Goal: Book appointment/travel/reservation

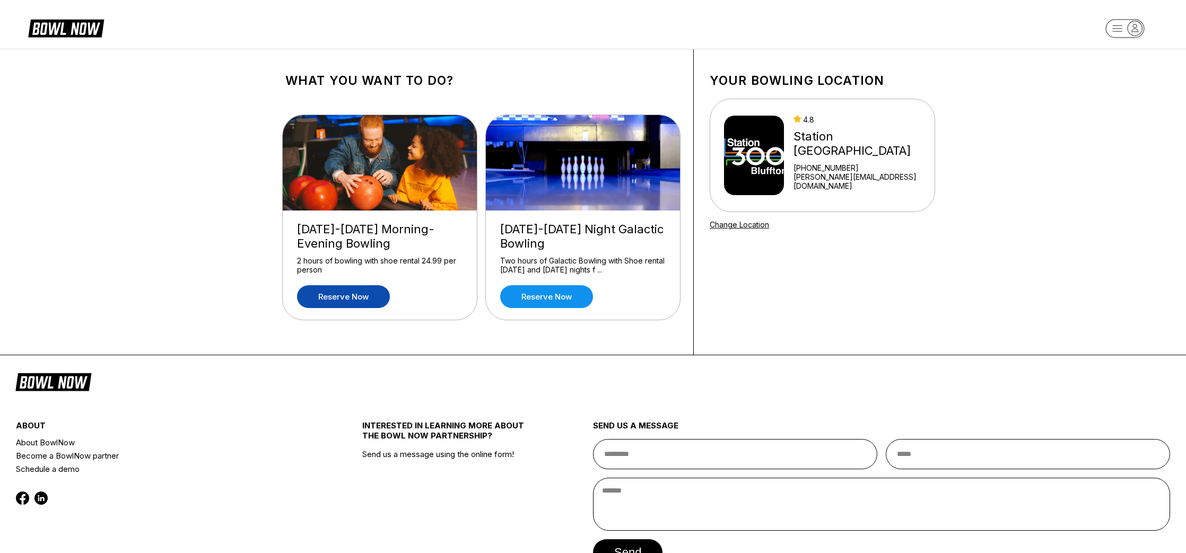
click at [344, 299] on link "Reserve now" at bounding box center [343, 296] width 93 height 23
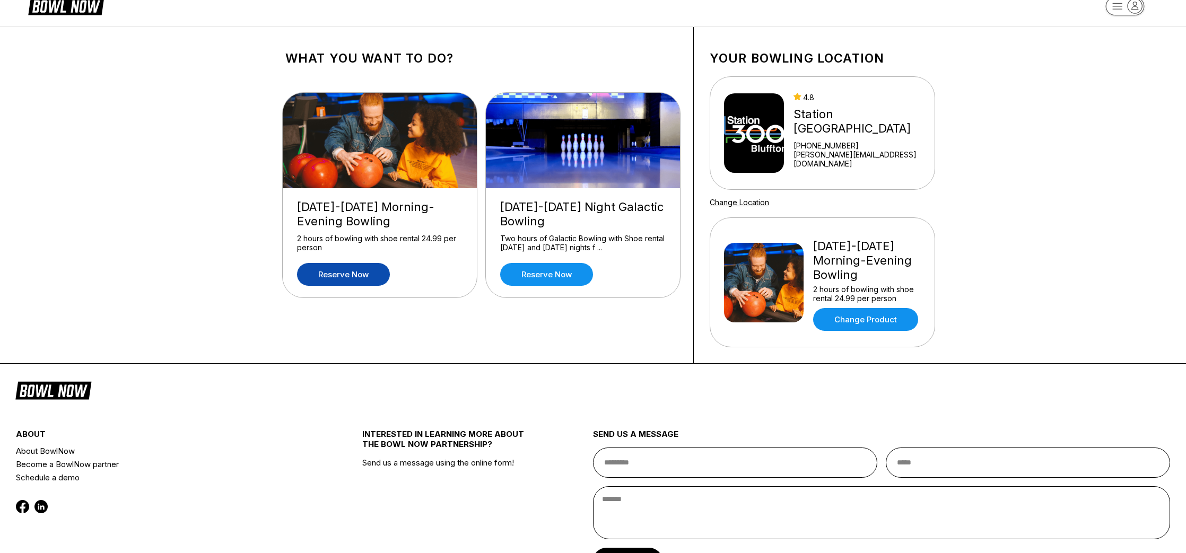
scroll to position [23, 0]
click at [776, 140] on img at bounding box center [754, 133] width 60 height 80
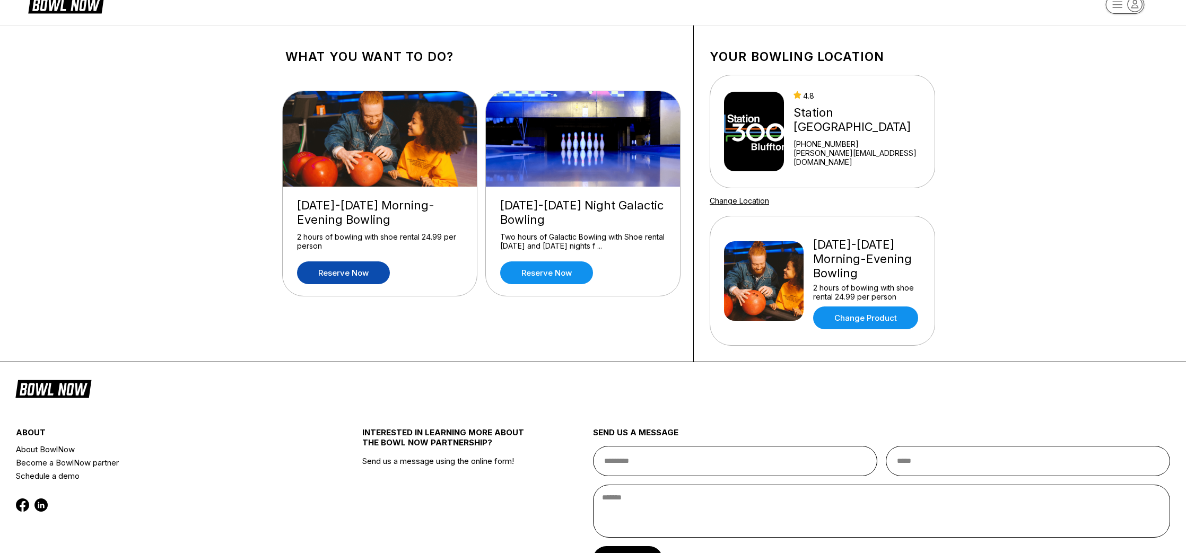
scroll to position [25, 0]
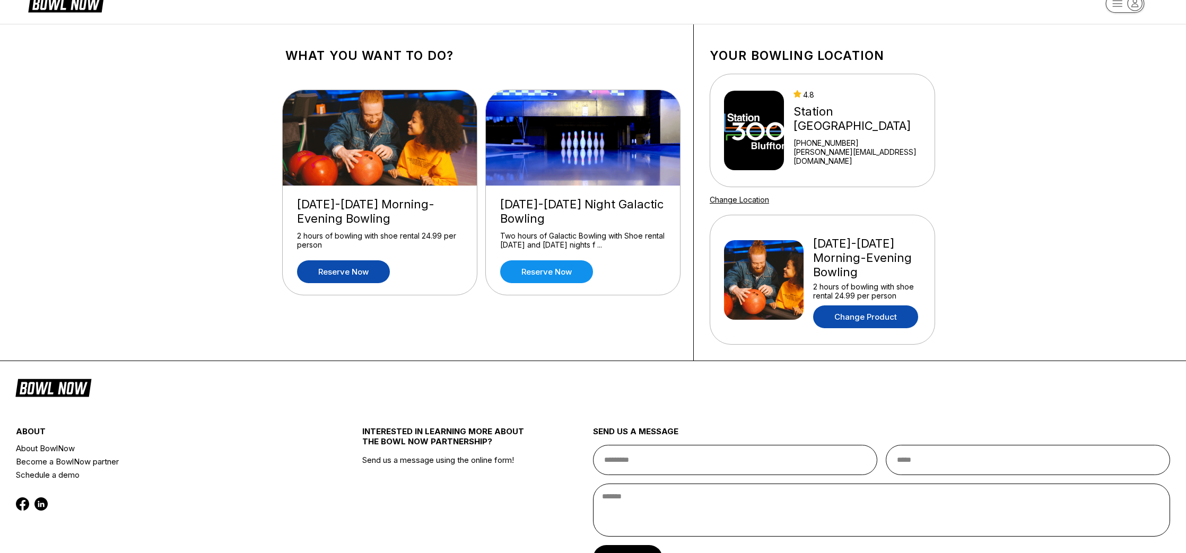
click at [872, 317] on link "Change Product" at bounding box center [865, 317] width 105 height 23
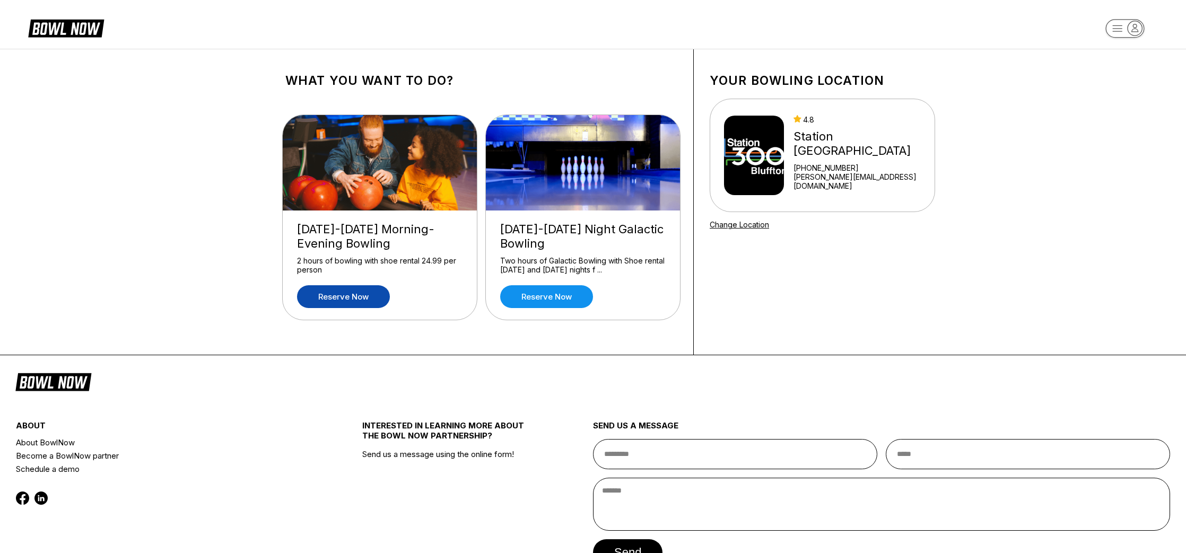
click at [342, 297] on link "Reserve now" at bounding box center [343, 296] width 93 height 23
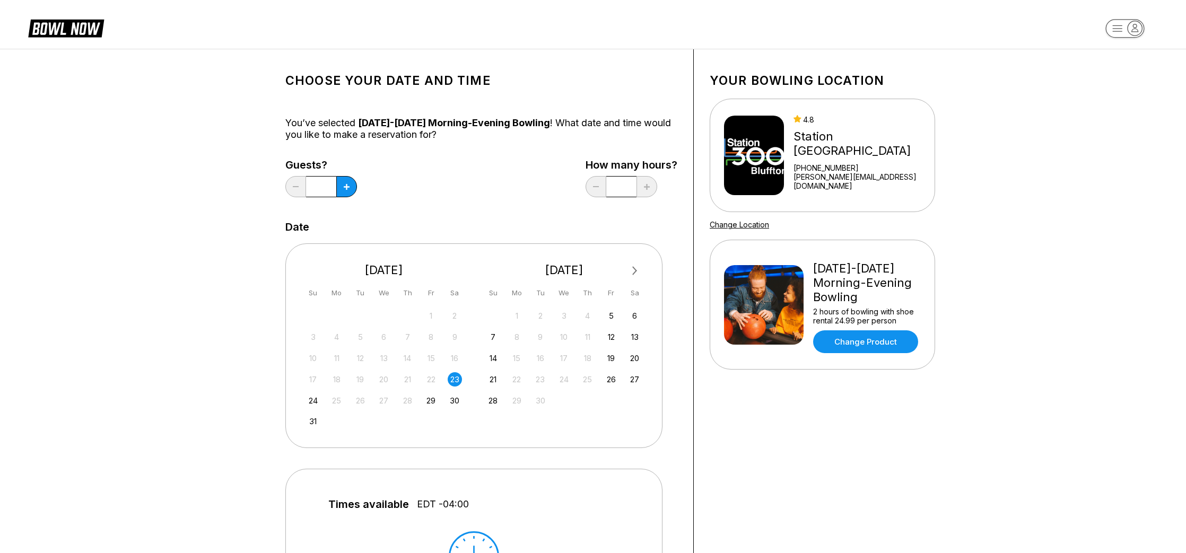
click at [318, 185] on input "*" at bounding box center [321, 186] width 30 height 21
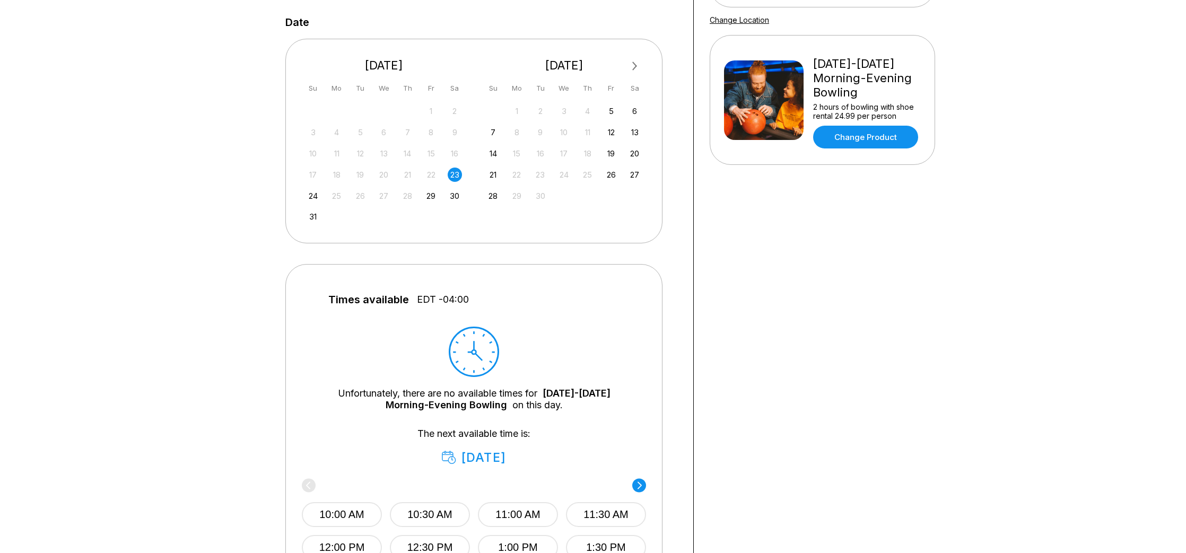
scroll to position [216, 0]
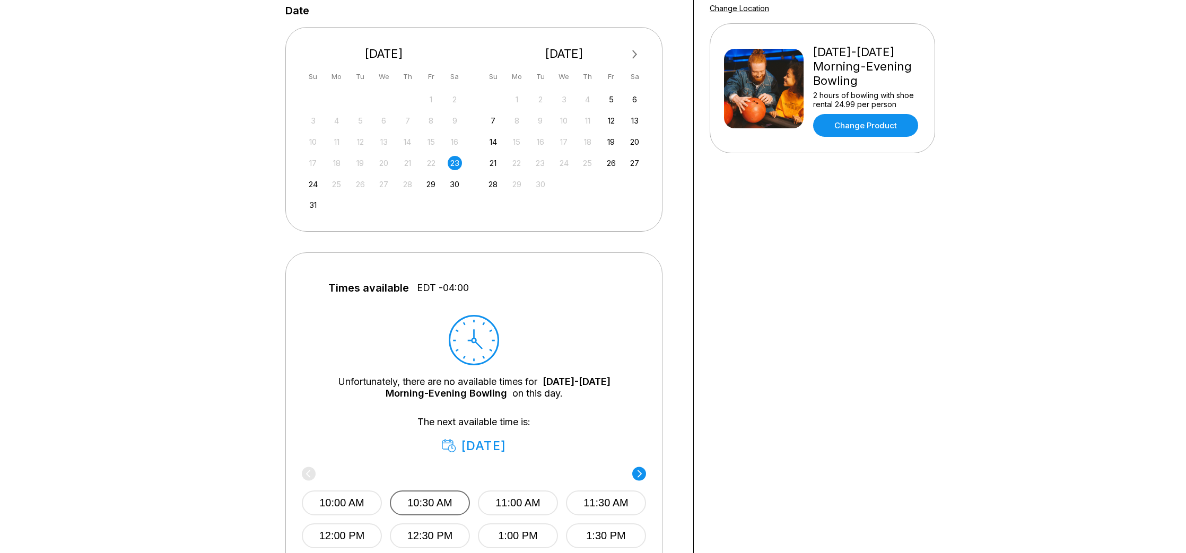
click at [431, 498] on button "10:30 AM" at bounding box center [430, 503] width 80 height 25
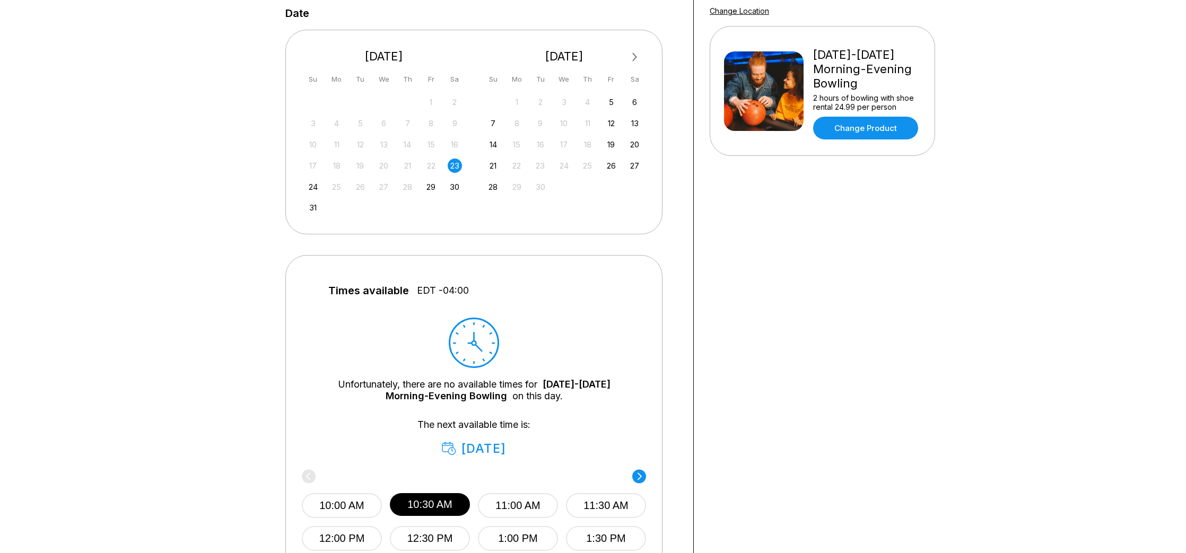
drag, startPoint x: 235, startPoint y: 89, endPoint x: 241, endPoint y: 92, distance: 7.6
click at [235, 89] on div "Choose your Date and time You’ve selected [DATE]-[DATE] Morning-Evening Bowling…" at bounding box center [593, 240] width 1186 height 811
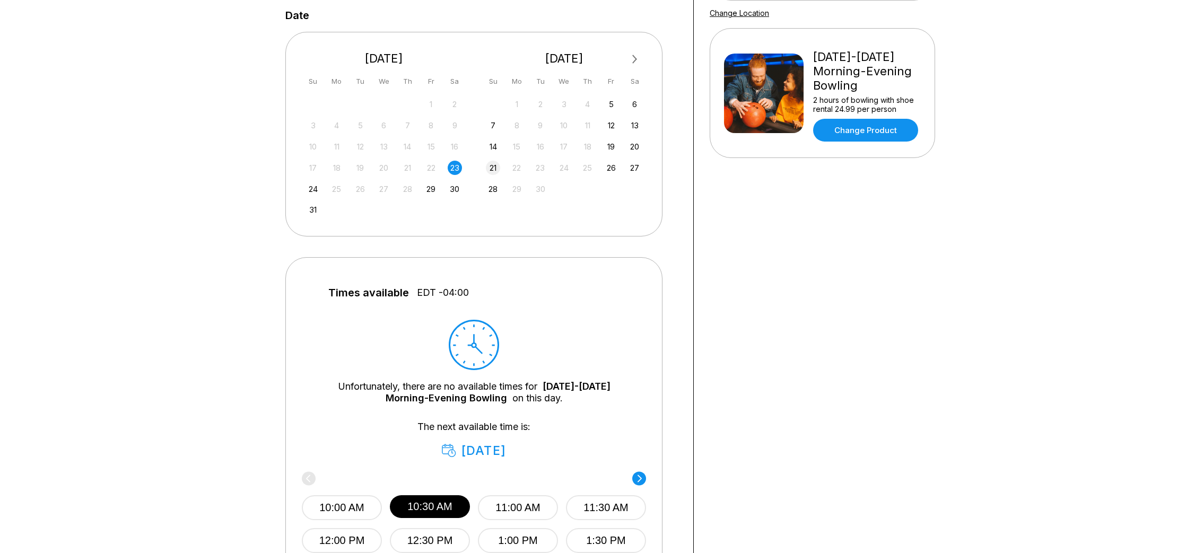
scroll to position [208, 0]
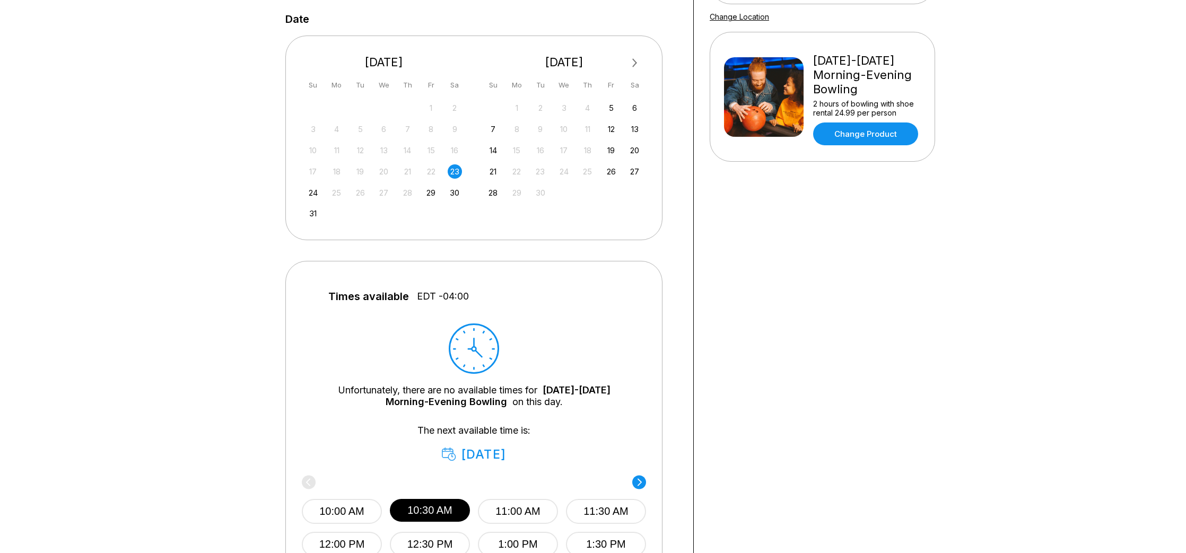
click at [455, 174] on div "23" at bounding box center [455, 171] width 14 height 14
click at [455, 173] on div "23" at bounding box center [455, 171] width 14 height 14
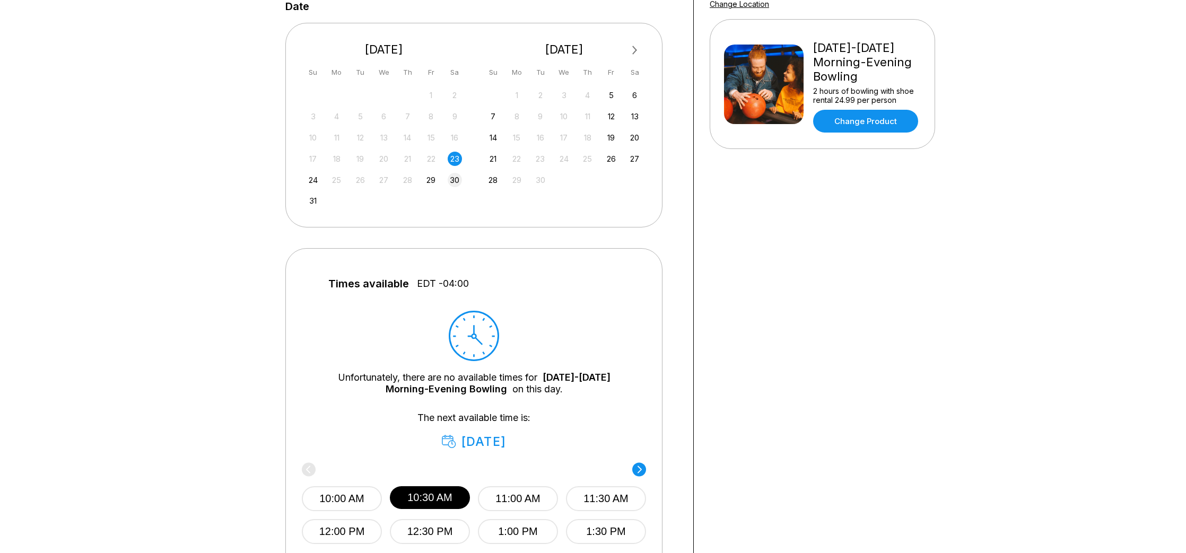
scroll to position [219, 0]
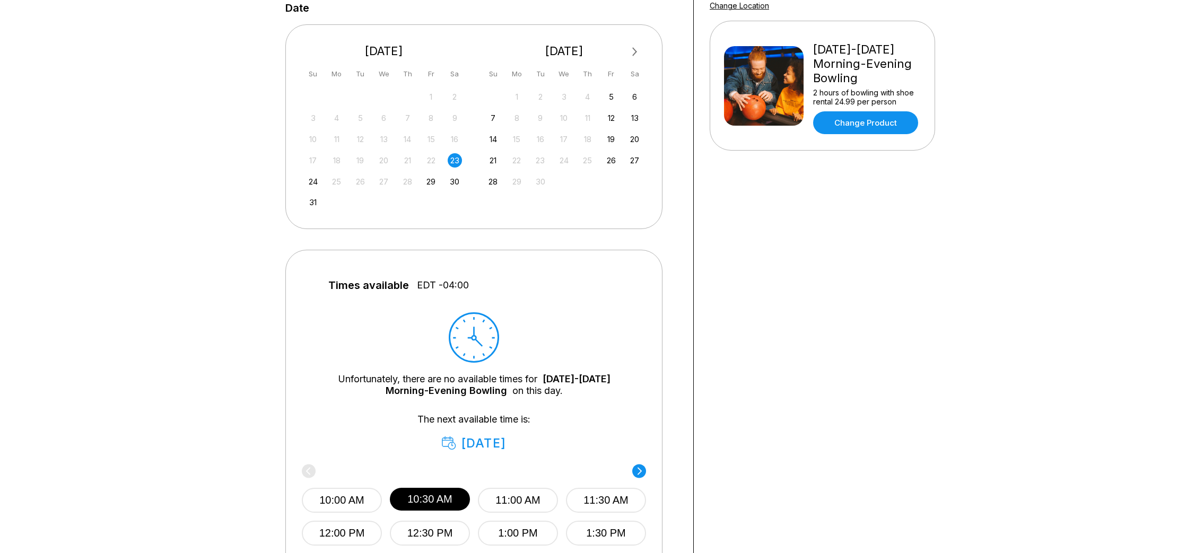
click at [454, 159] on div "23" at bounding box center [455, 160] width 14 height 14
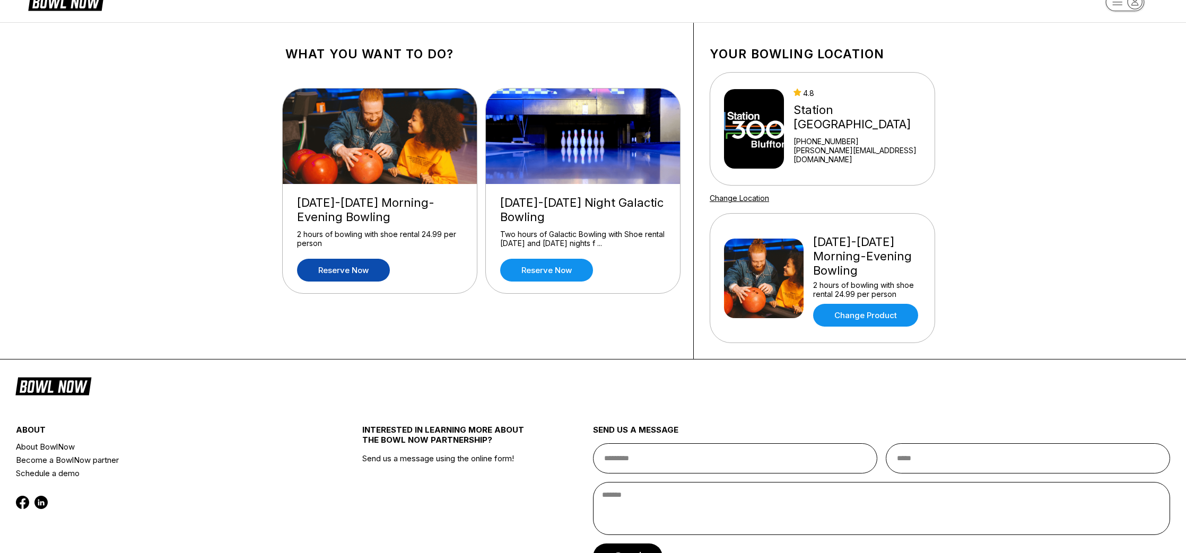
scroll to position [28, 0]
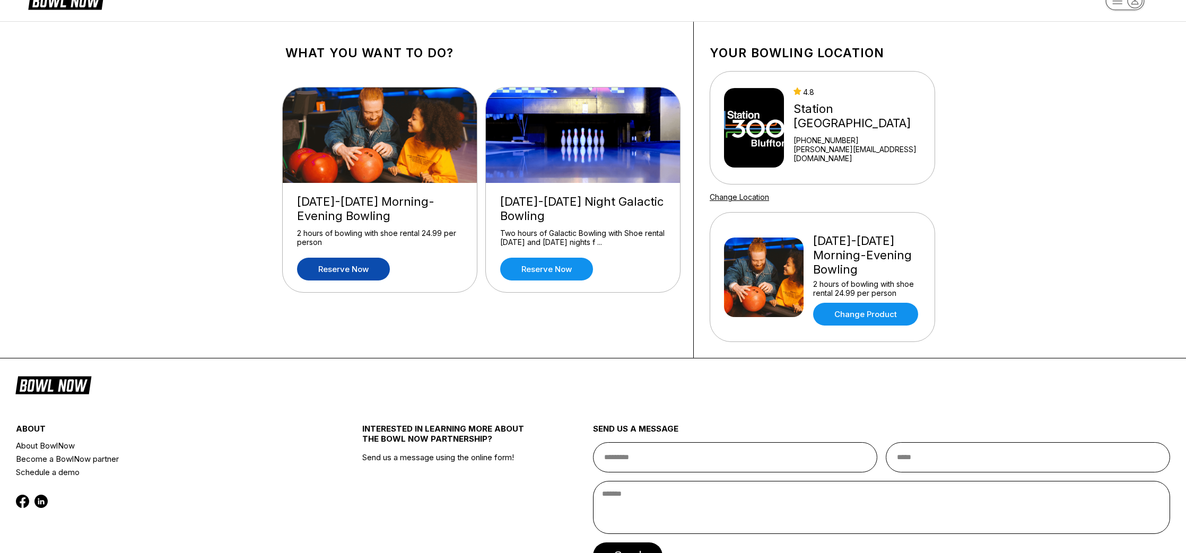
click at [257, 245] on div "What you want to do? [DATE]-[DATE] Morning-Evening Bowling 2 hours of bowling w…" at bounding box center [593, 190] width 690 height 336
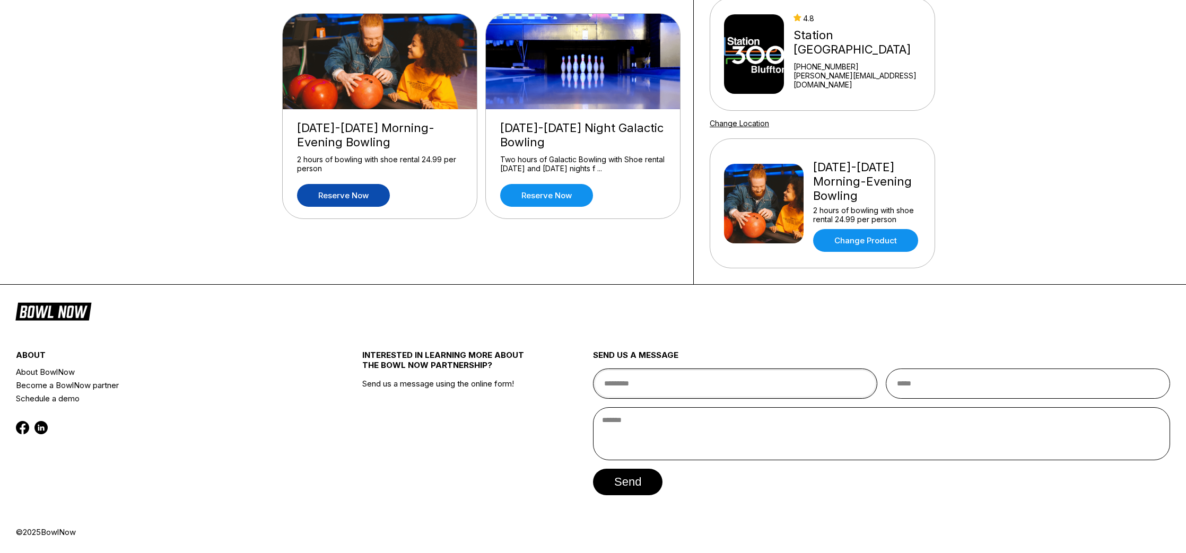
scroll to position [101, 0]
type input "***"
type input "**********"
click at [620, 420] on textarea at bounding box center [881, 434] width 577 height 53
click at [657, 423] on textarea "**********" at bounding box center [881, 434] width 577 height 53
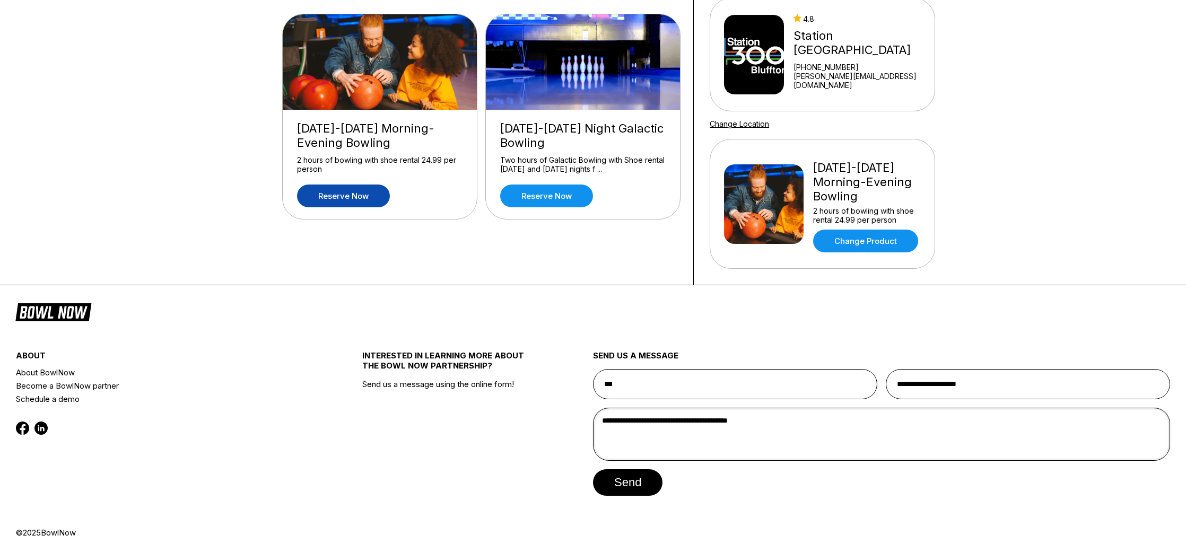
click at [768, 423] on textarea "**********" at bounding box center [881, 434] width 577 height 53
type textarea "**********"
click at [647, 479] on button "send" at bounding box center [628, 483] width 70 height 27
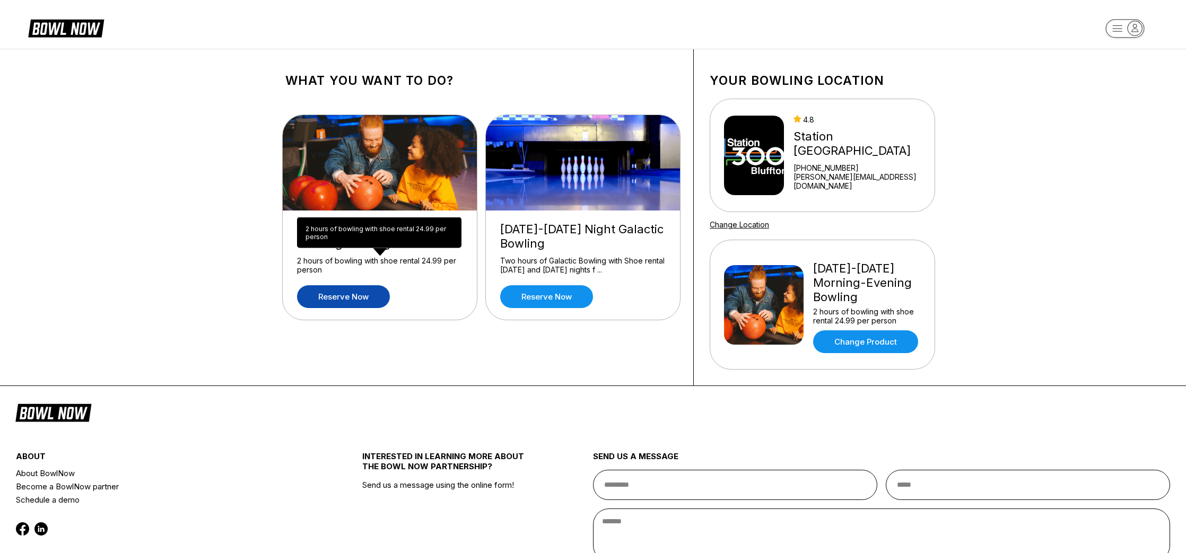
scroll to position [0, 0]
click at [71, 27] on icon at bounding box center [66, 28] width 76 height 20
